Goal: Navigation & Orientation: Find specific page/section

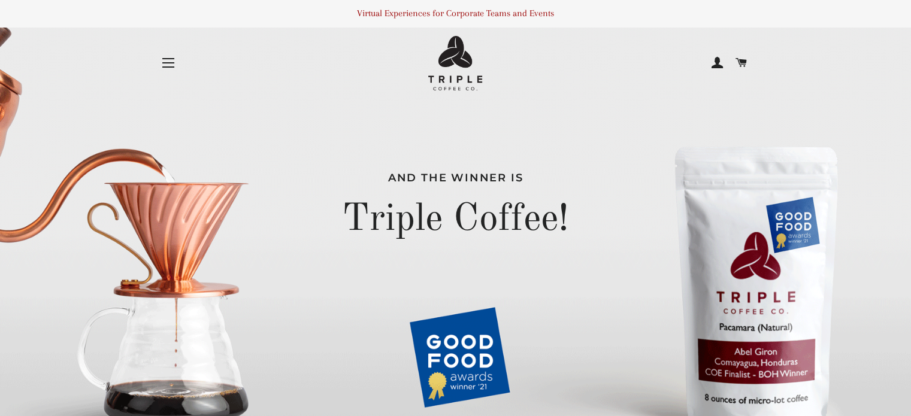
click at [168, 66] on button "Site navigation" at bounding box center [168, 63] width 30 height 30
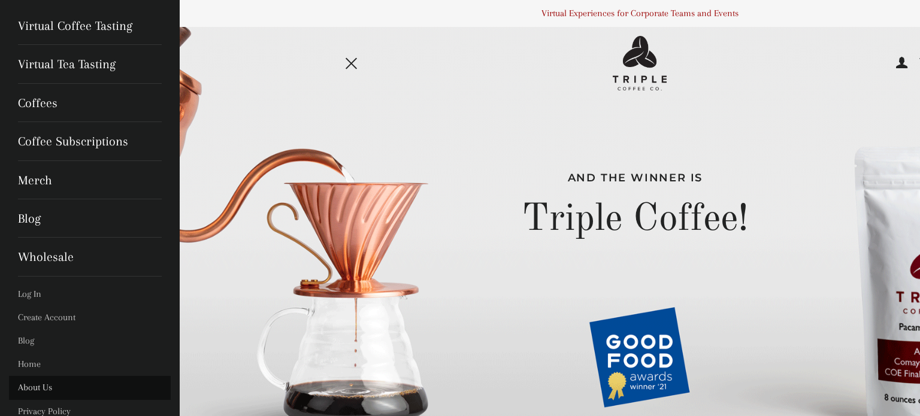
click at [34, 382] on link "About Us" at bounding box center [90, 387] width 162 height 23
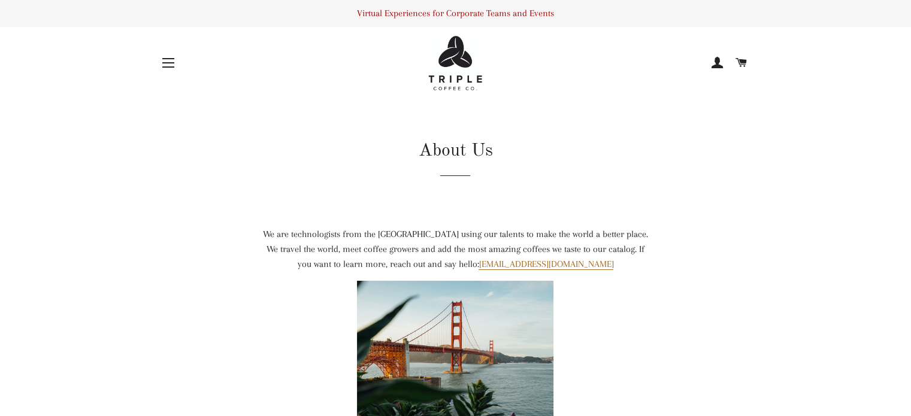
click at [158, 69] on button "Site navigation" at bounding box center [168, 63] width 30 height 30
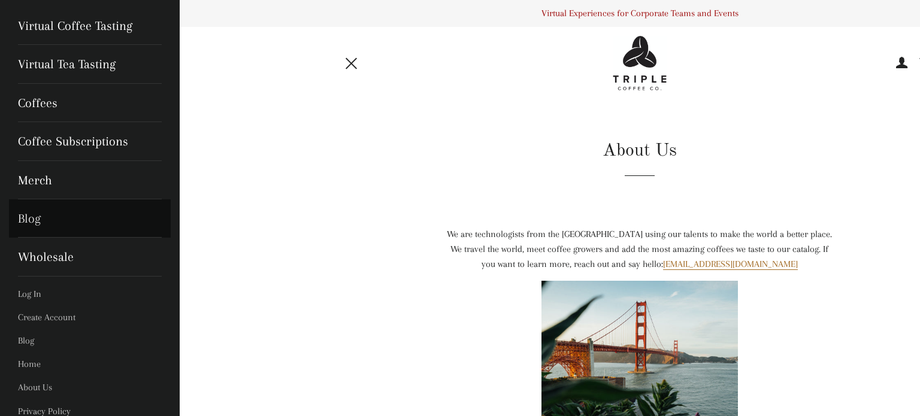
click at [34, 225] on link "Blog" at bounding box center [90, 219] width 162 height 38
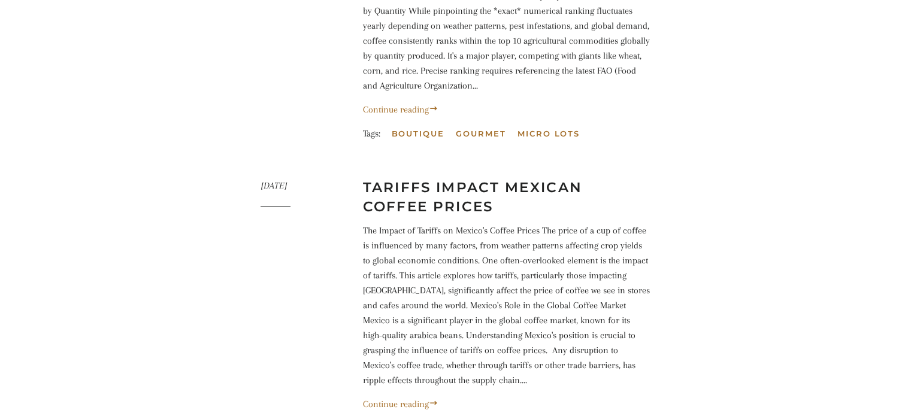
scroll to position [1438, 0]
